Goal: Navigation & Orientation: Find specific page/section

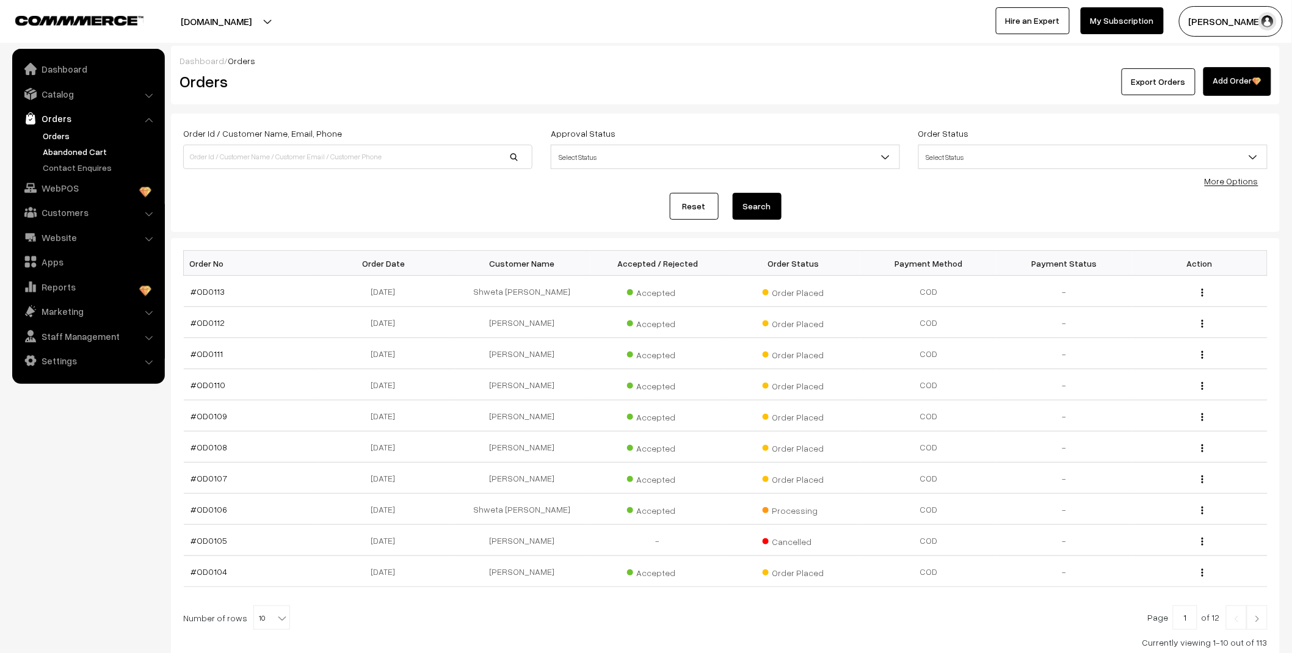
click at [92, 154] on link "Abandoned Cart" at bounding box center [100, 151] width 121 height 13
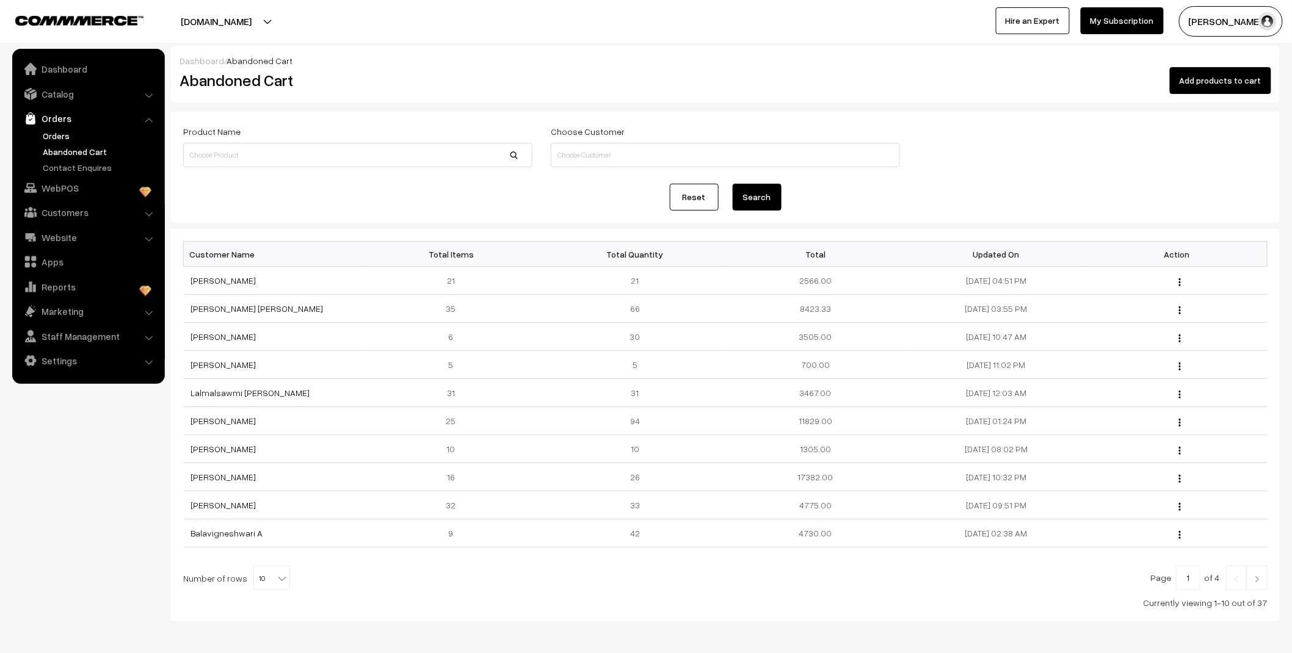
click at [51, 136] on link "Orders" at bounding box center [100, 135] width 121 height 13
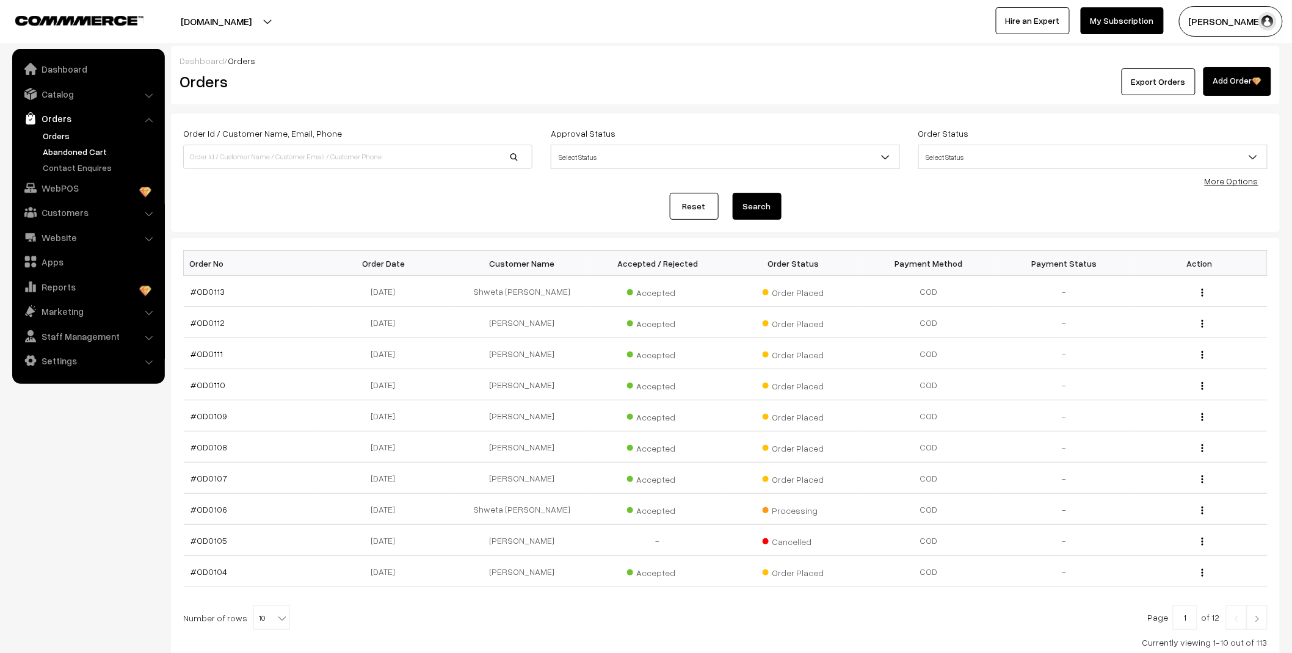
click at [67, 155] on link "Abandoned Cart" at bounding box center [100, 151] width 121 height 13
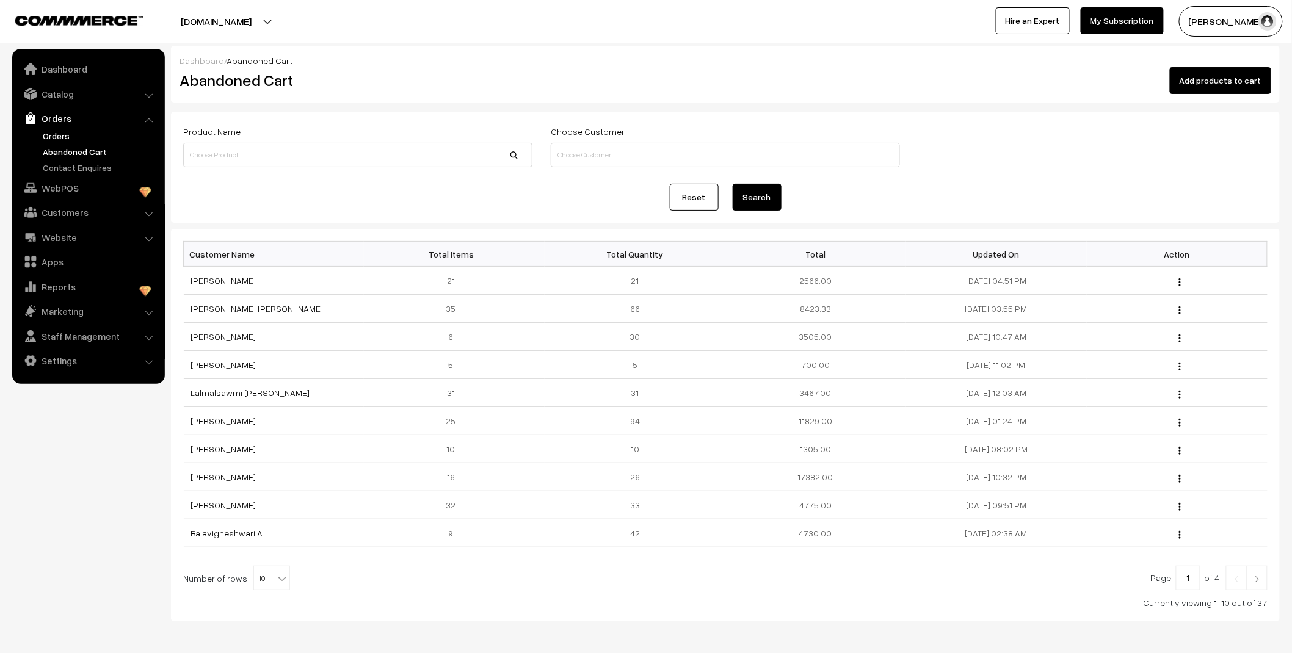
click at [67, 134] on link "Orders" at bounding box center [100, 135] width 121 height 13
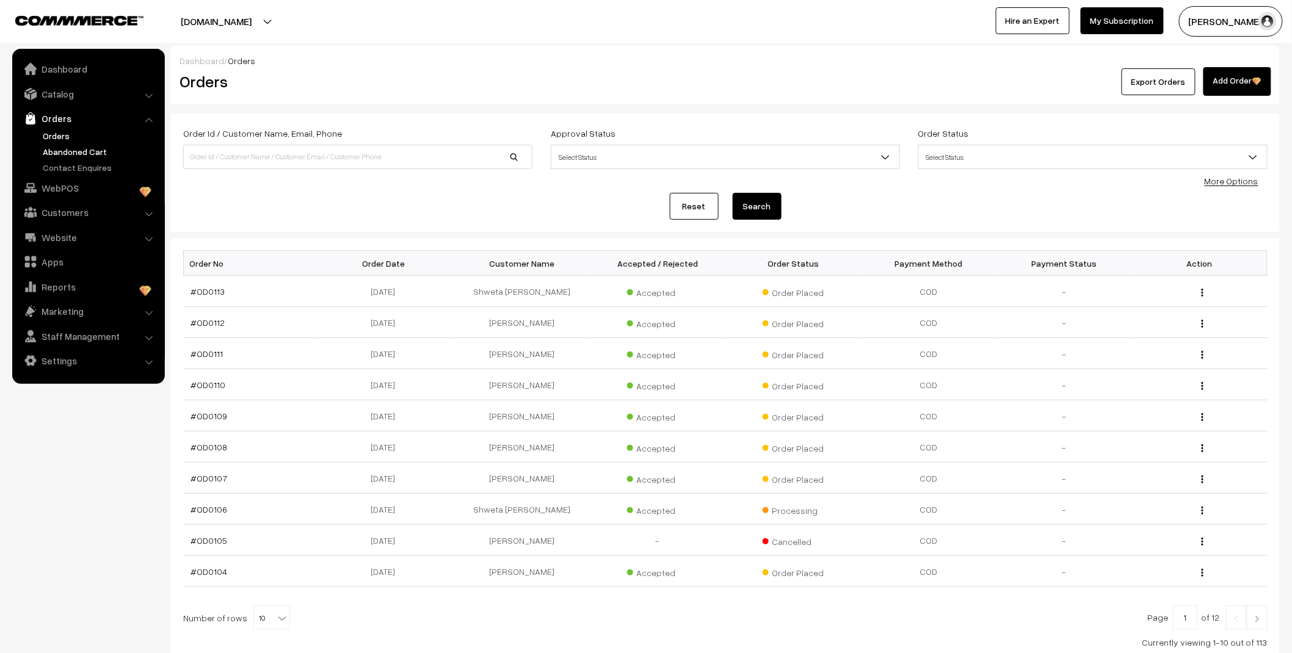
click at [64, 151] on link "Abandoned Cart" at bounding box center [100, 151] width 121 height 13
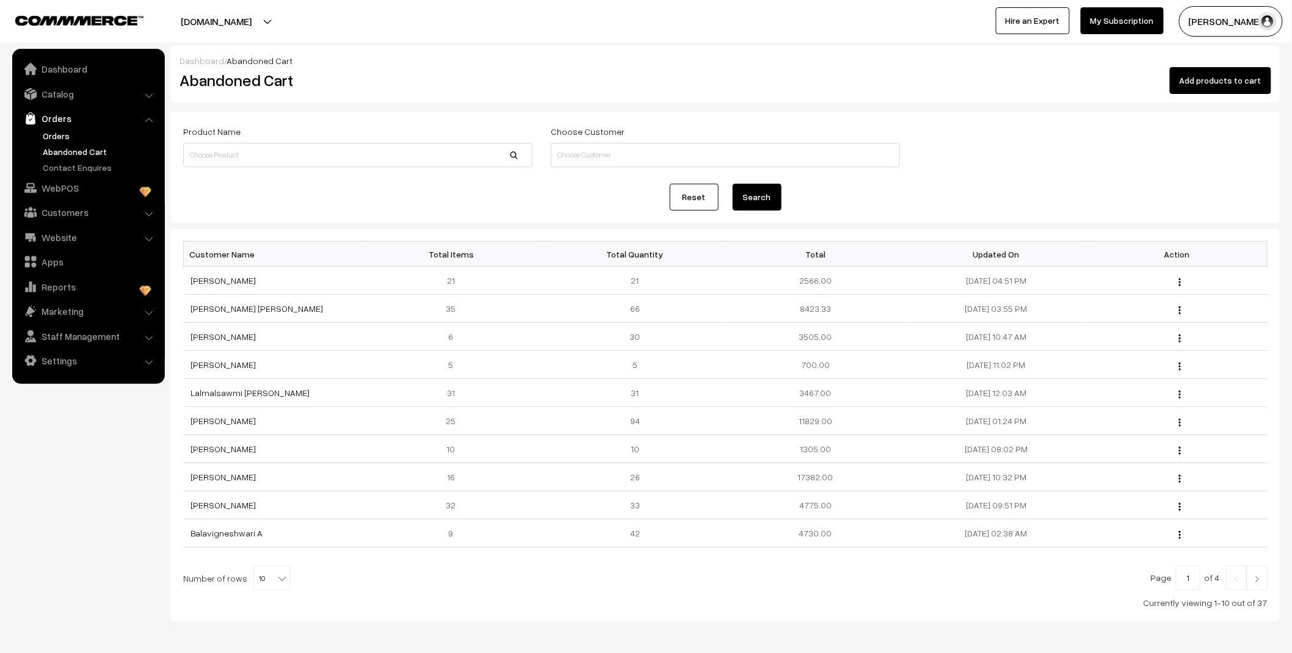
click at [60, 138] on link "Orders" at bounding box center [100, 135] width 121 height 13
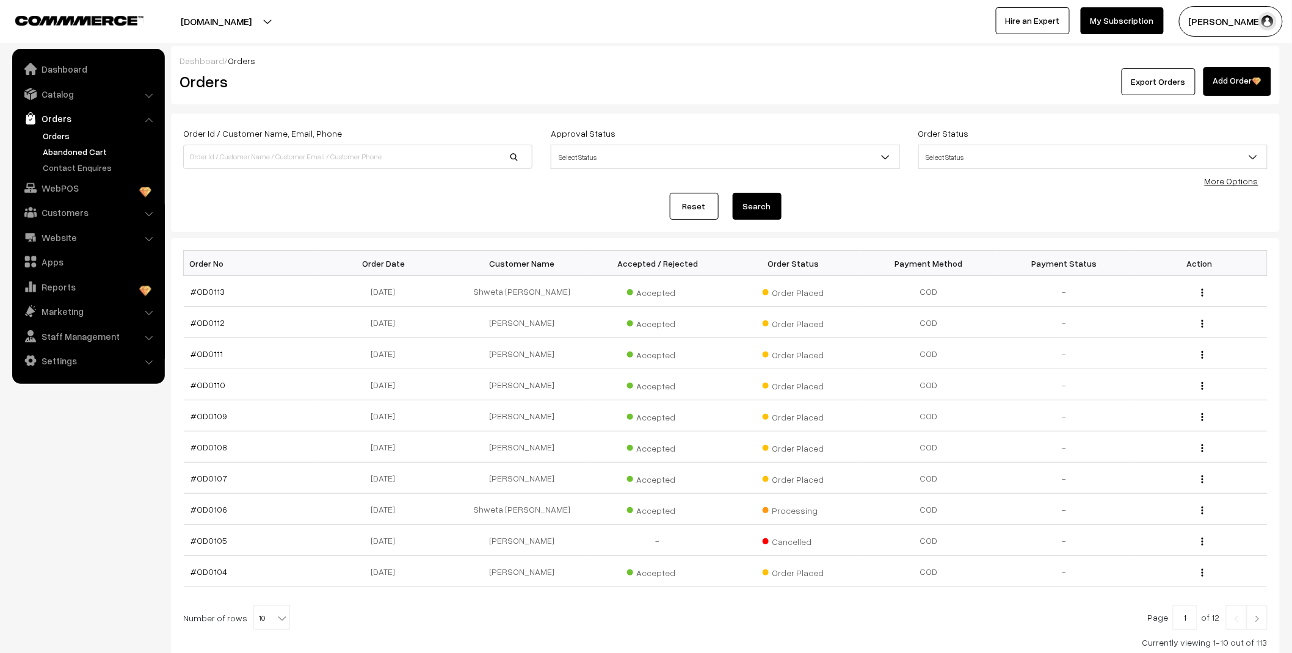
click at [68, 155] on link "Abandoned Cart" at bounding box center [100, 151] width 121 height 13
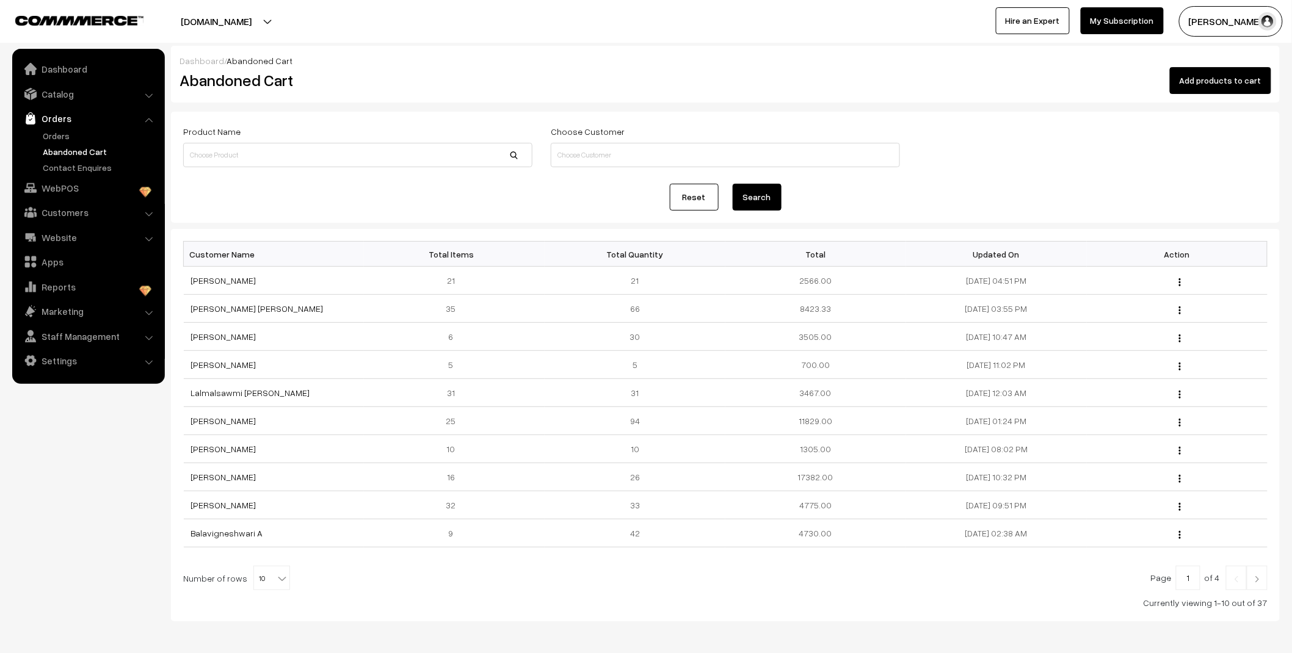
click at [93, 475] on nav "Dashboard Catalog" at bounding box center [82, 375] width 165 height 653
click at [70, 65] on link "Dashboard" at bounding box center [87, 69] width 145 height 22
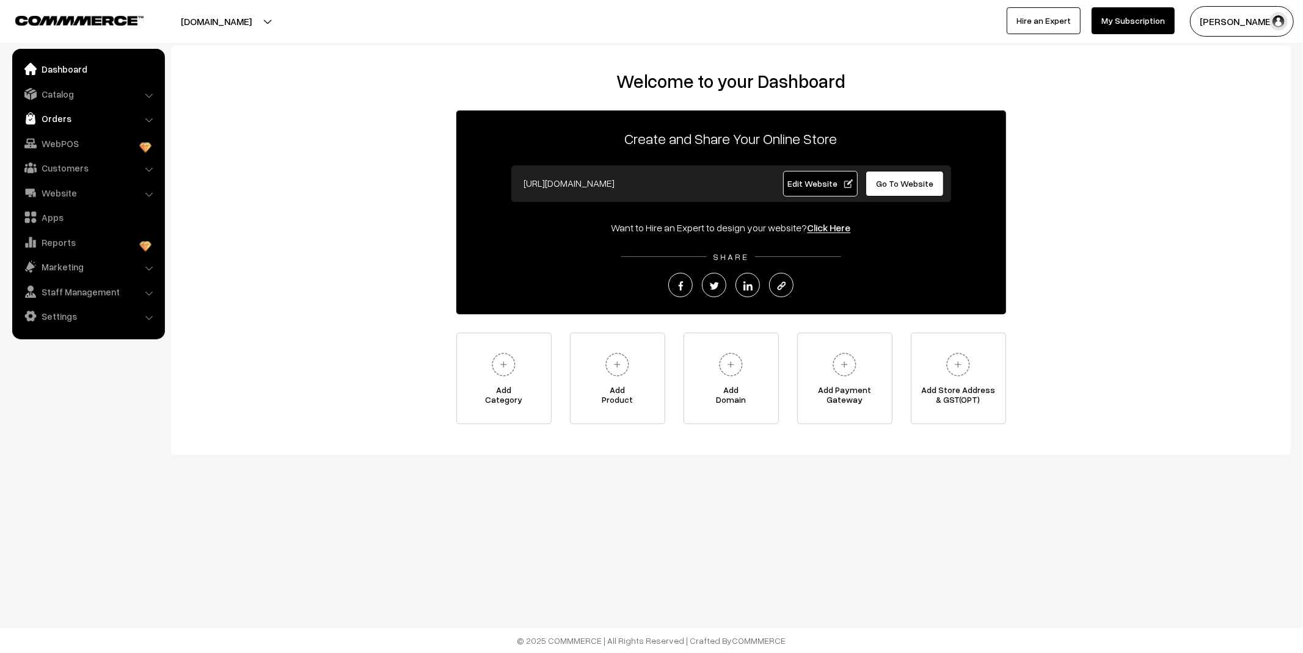
click at [66, 116] on link "Orders" at bounding box center [87, 118] width 145 height 22
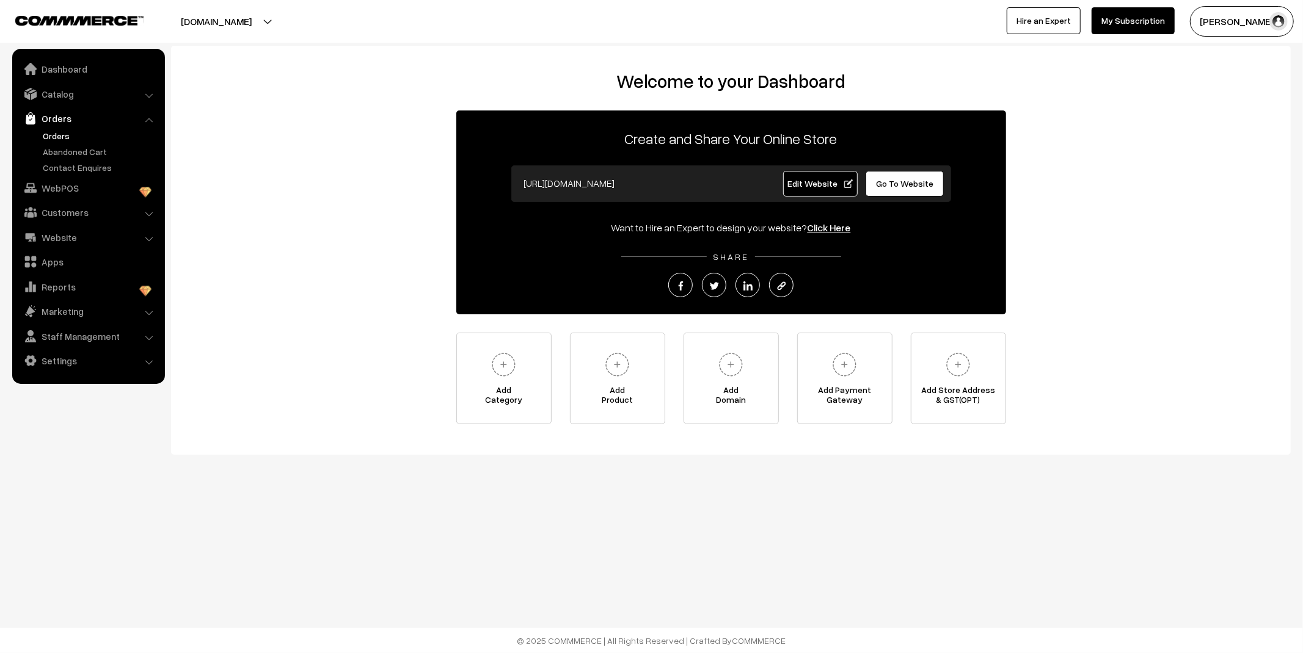
click at [64, 133] on link "Orders" at bounding box center [100, 135] width 121 height 13
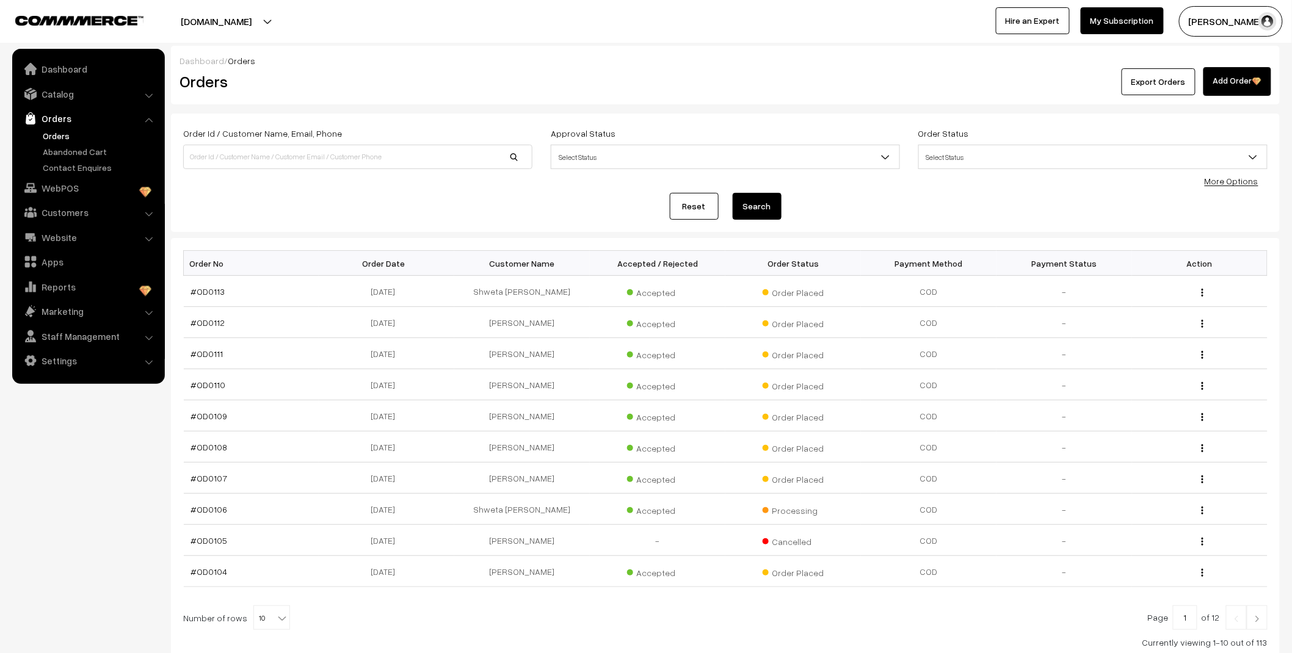
click at [68, 155] on link "Abandoned Cart" at bounding box center [100, 151] width 121 height 13
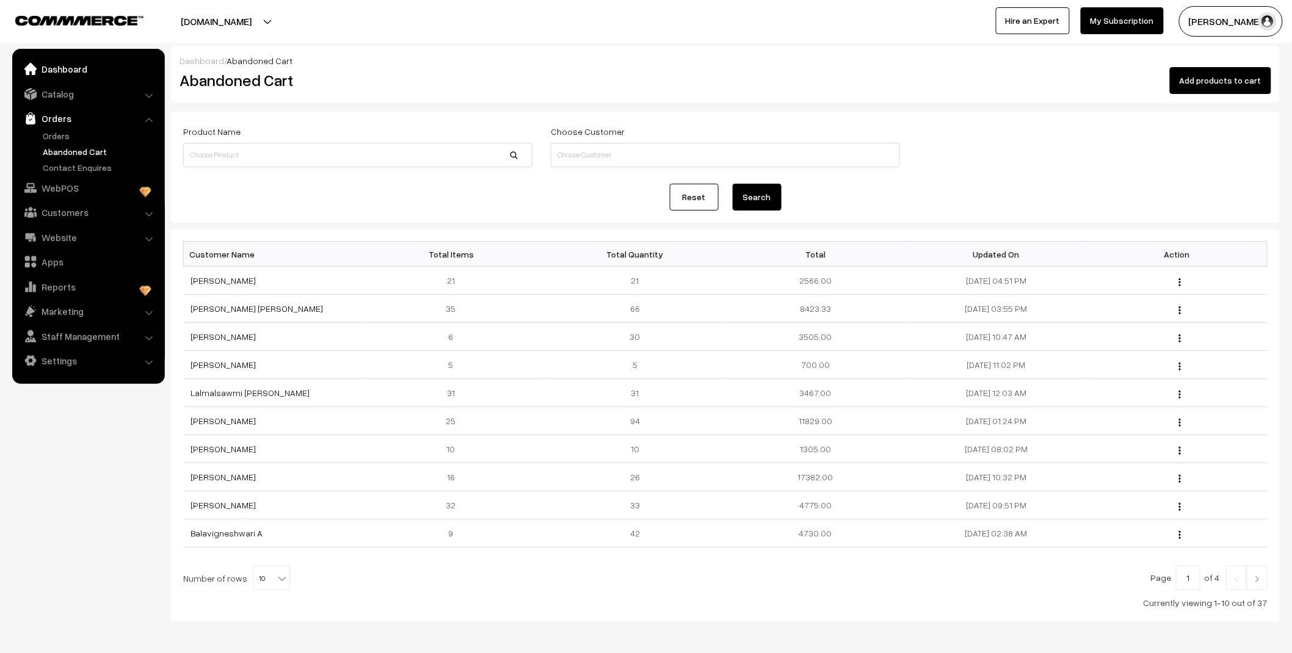
click at [74, 68] on link "Dashboard" at bounding box center [87, 69] width 145 height 22
